Goal: Use online tool/utility: Utilize a website feature to perform a specific function

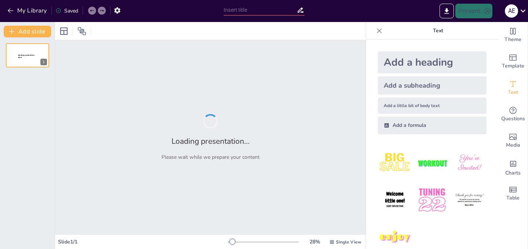
type input "Designing Regents-Aligned Assessments for Westward Expansion in U.S. History"
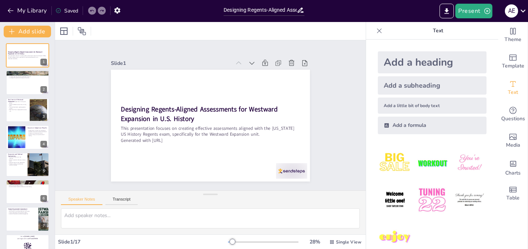
checkbox input "true"
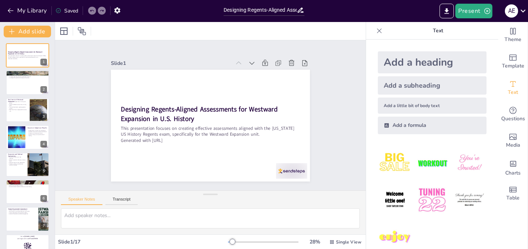
checkbox input "true"
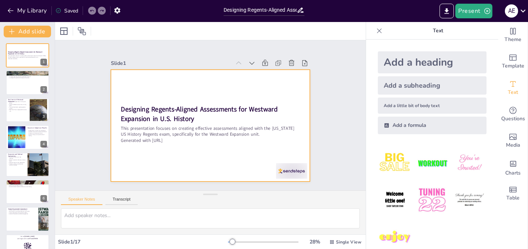
checkbox input "true"
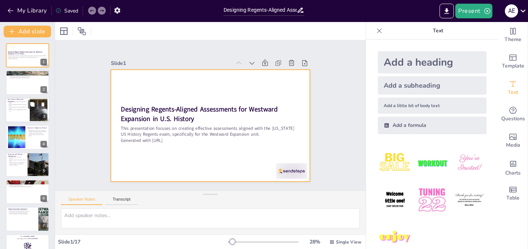
checkbox input "true"
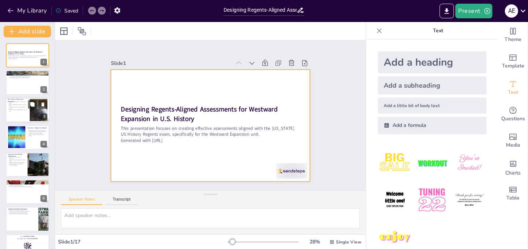
checkbox input "true"
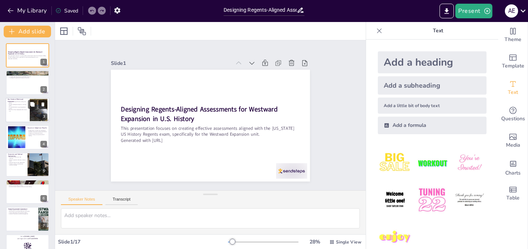
checkbox input "true"
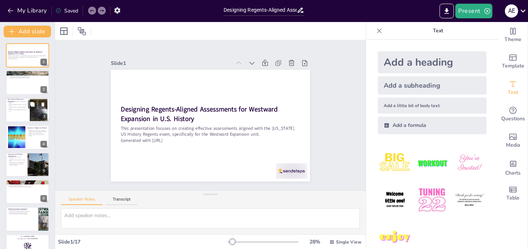
checkbox input "true"
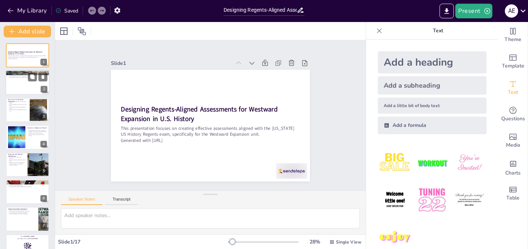
checkbox input "true"
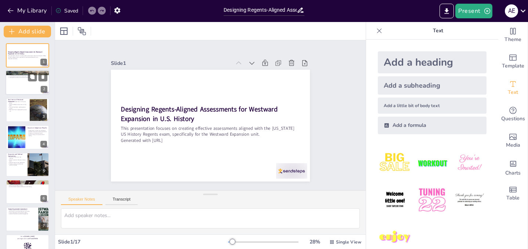
checkbox input "true"
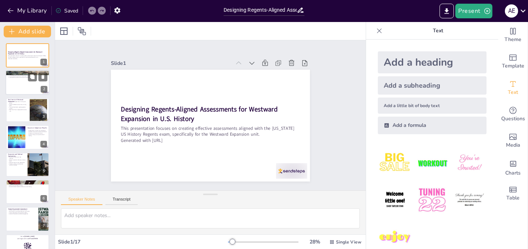
checkbox input "true"
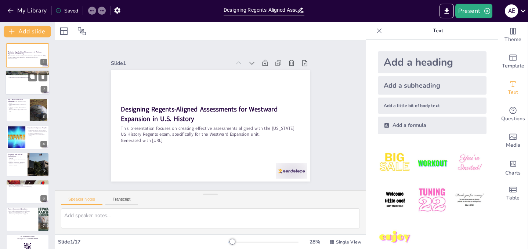
click at [27, 77] on p "It reshaped the political landscape and policies." at bounding box center [28, 77] width 40 height 1
type textarea "The term "Westward Expansion" encapsulates a pivotal era in American history, h…"
checkbox input "true"
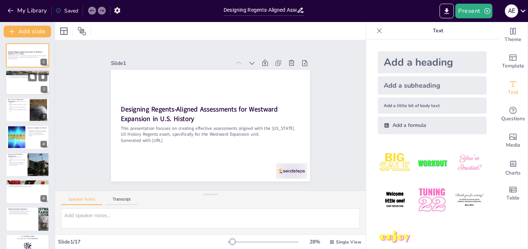
checkbox input "true"
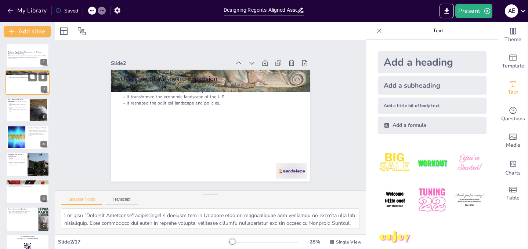
checkbox input "true"
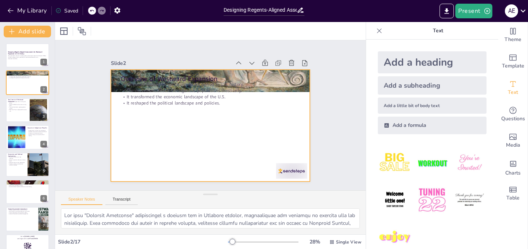
checkbox input "true"
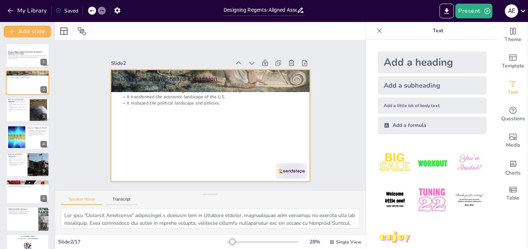
checkbox input "true"
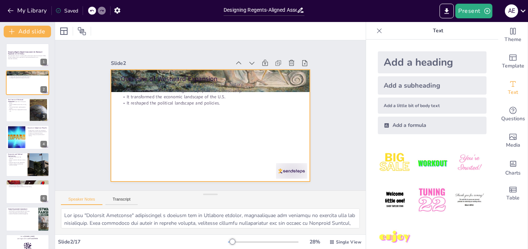
checkbox input "true"
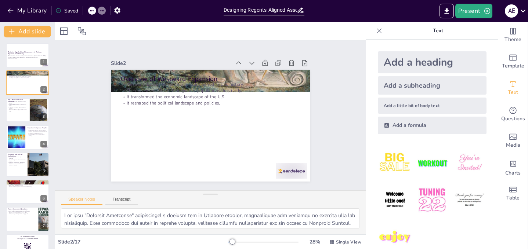
checkbox input "true"
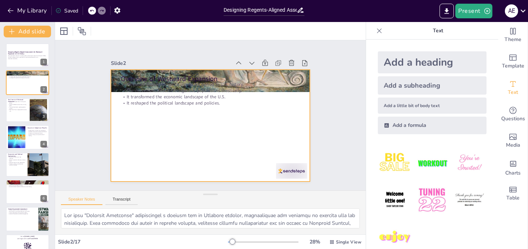
checkbox input "true"
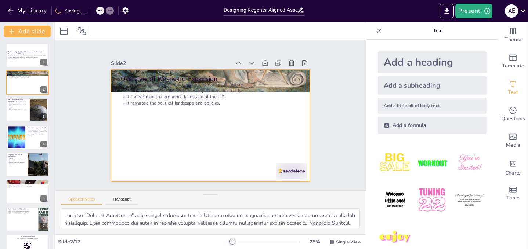
checkbox input "true"
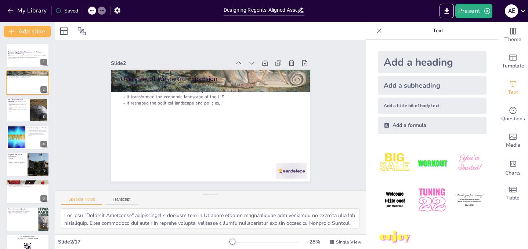
checkbox input "true"
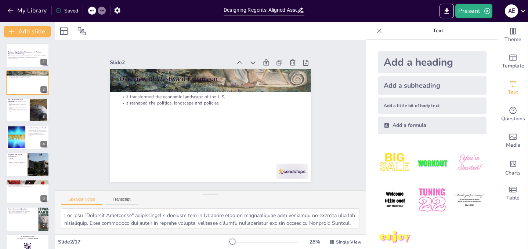
checkbox input "true"
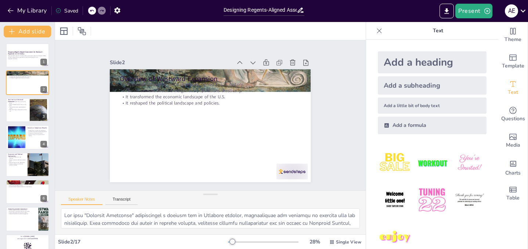
checkbox input "true"
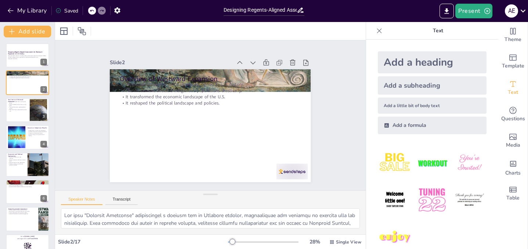
checkbox input "true"
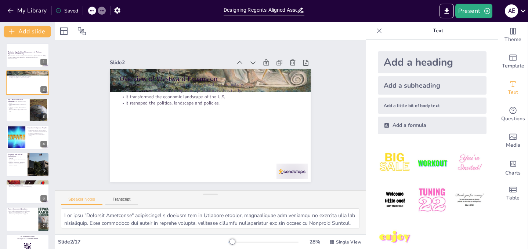
checkbox input "true"
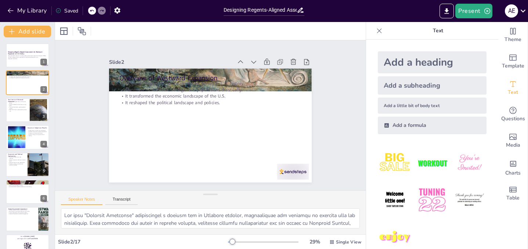
checkbox input "true"
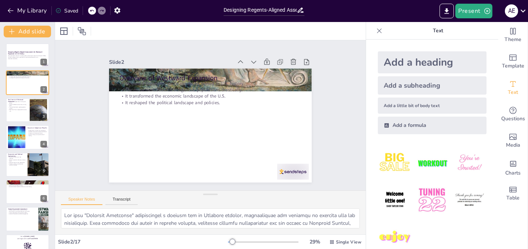
checkbox input "true"
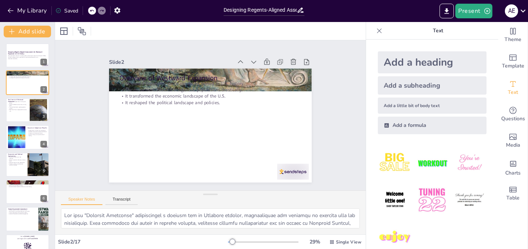
checkbox input "true"
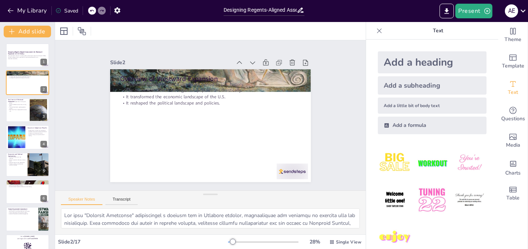
checkbox input "true"
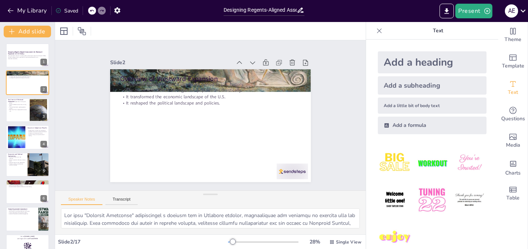
checkbox input "true"
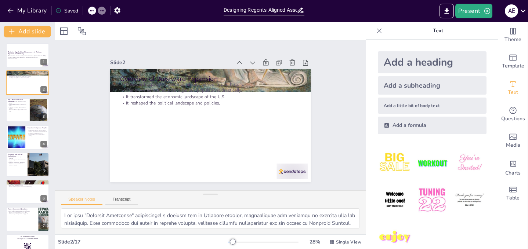
checkbox input "true"
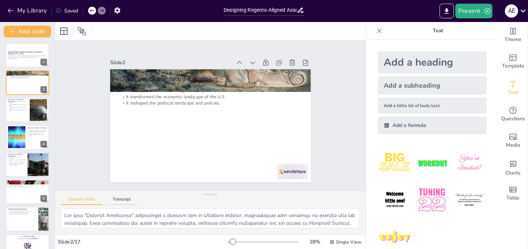
checkbox input "true"
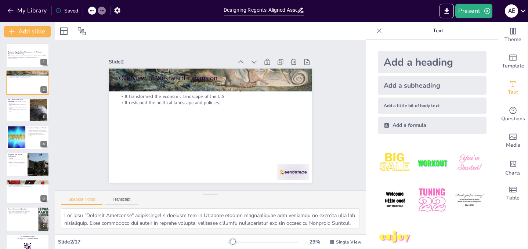
checkbox input "true"
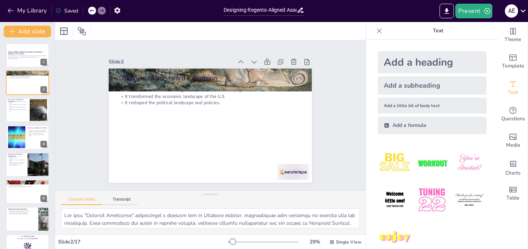
checkbox input "true"
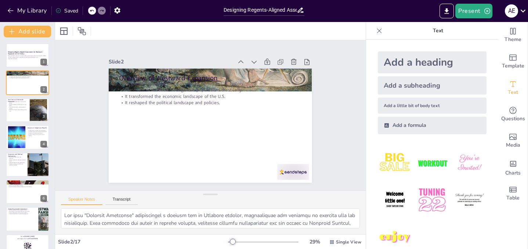
checkbox input "true"
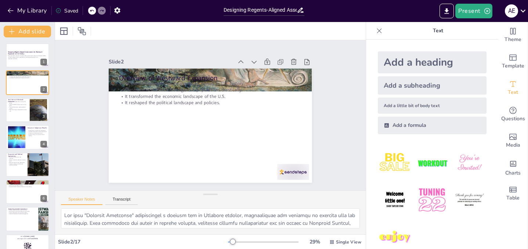
checkbox input "true"
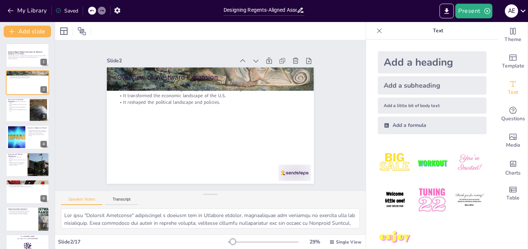
checkbox input "true"
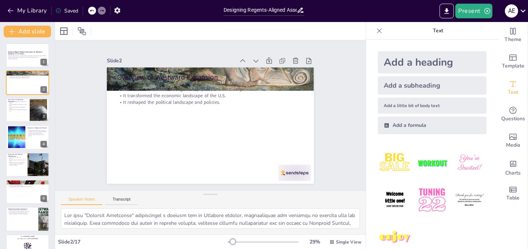
checkbox input "true"
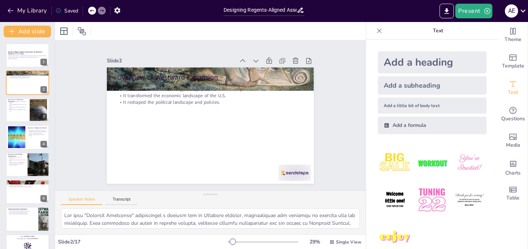
checkbox input "true"
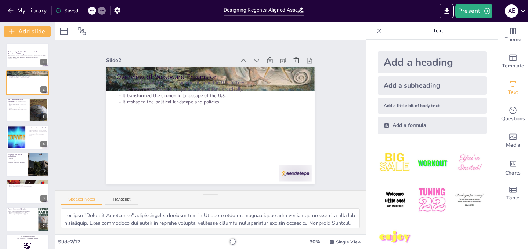
checkbox input "true"
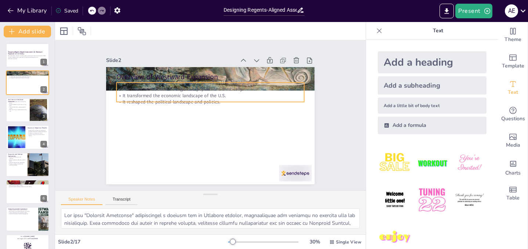
checkbox input "true"
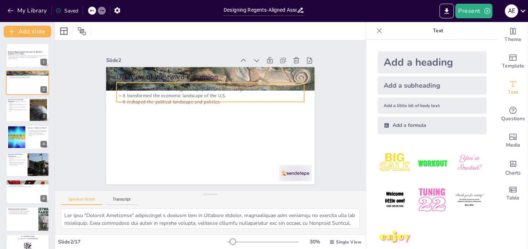
checkbox input "true"
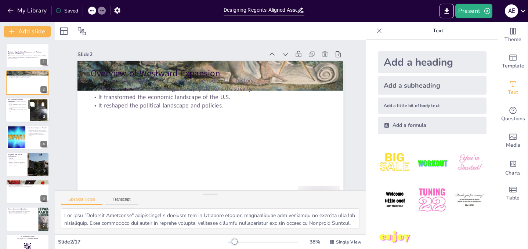
click at [19, 107] on p "The Gold Rush led to rapid population growth." at bounding box center [18, 107] width 20 height 3
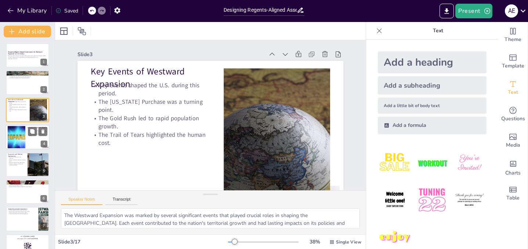
click at [9, 137] on div at bounding box center [16, 137] width 30 height 22
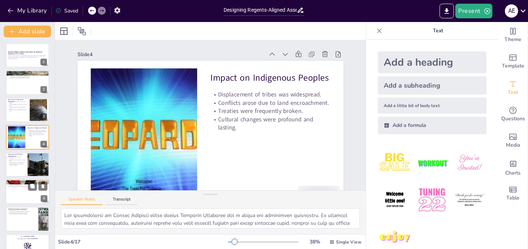
click at [19, 179] on div "Regents-Aligned Assessment Strategies A variety of assessment types is essentia…" at bounding box center [28, 179] width 44 height 0
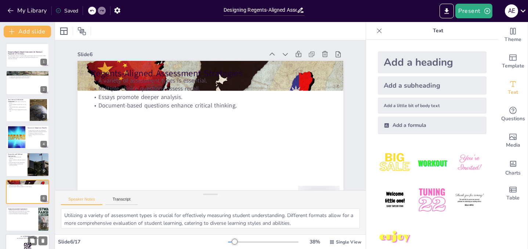
scroll to position [48, 0]
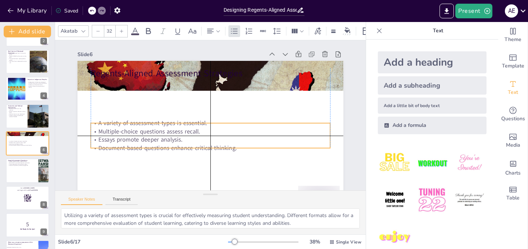
drag, startPoint x: 132, startPoint y: 81, endPoint x: 132, endPoint y: 123, distance: 42.6
click at [132, 123] on p "A variety of assessment types is essential." at bounding box center [209, 123] width 239 height 33
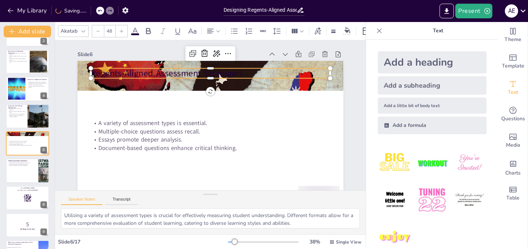
click at [122, 71] on p "Regents-Aligned Assessment Strategies" at bounding box center [210, 73] width 239 height 12
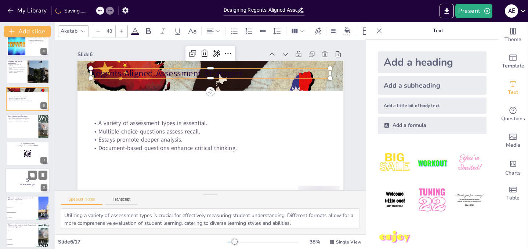
scroll to position [92, 0]
click at [12, 166] on div "Designing Regents-Aligned Assessments for Westward Expansion in U.S. History Th…" at bounding box center [27, 181] width 55 height 461
click at [20, 208] on li "Economic growth" at bounding box center [22, 208] width 33 height 5
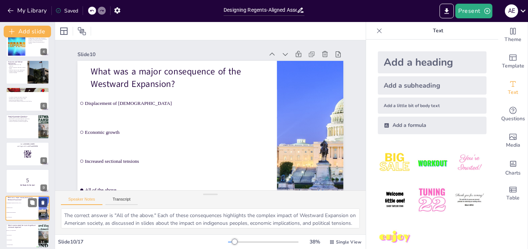
scroll to position [158, 0]
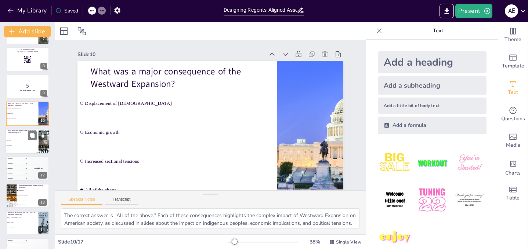
click at [18, 152] on li "The Trail of Tears" at bounding box center [22, 150] width 33 height 5
